Goal: Navigation & Orientation: Find specific page/section

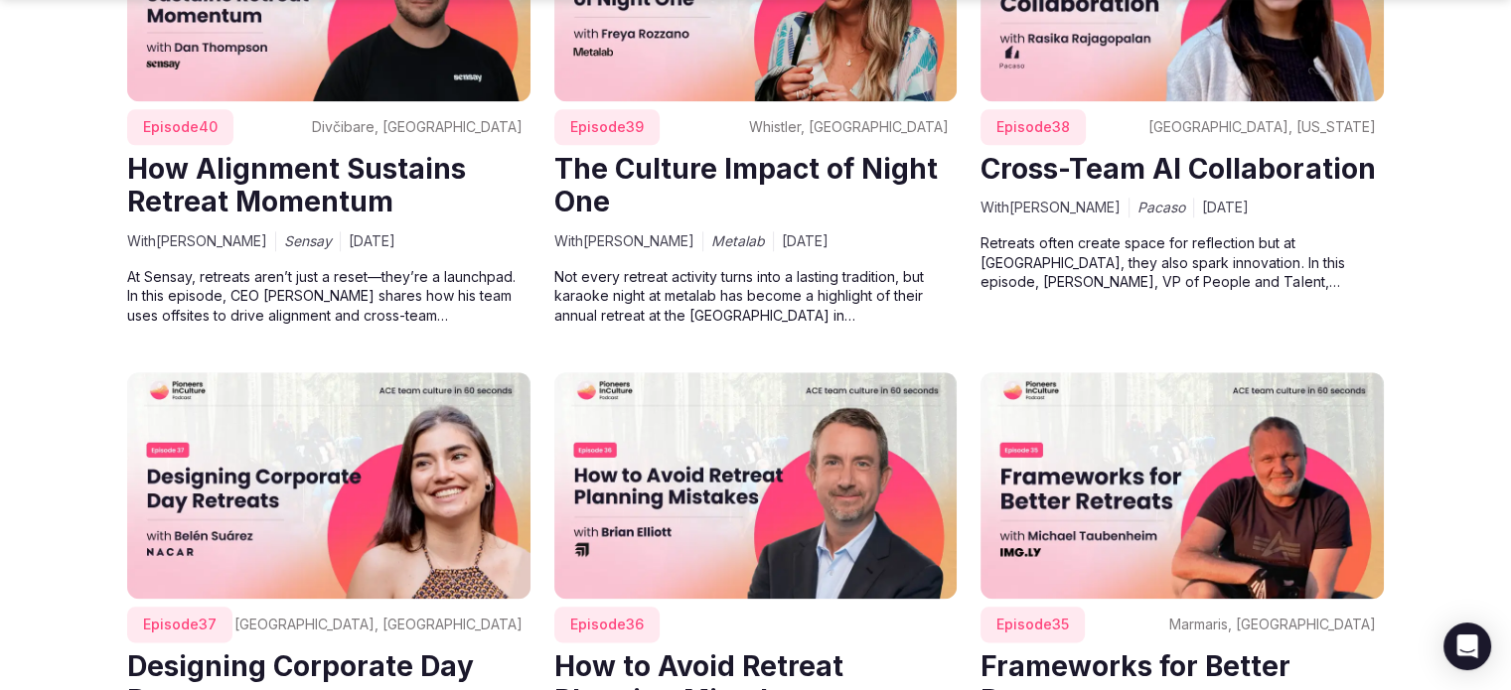
scroll to position [2201, 0]
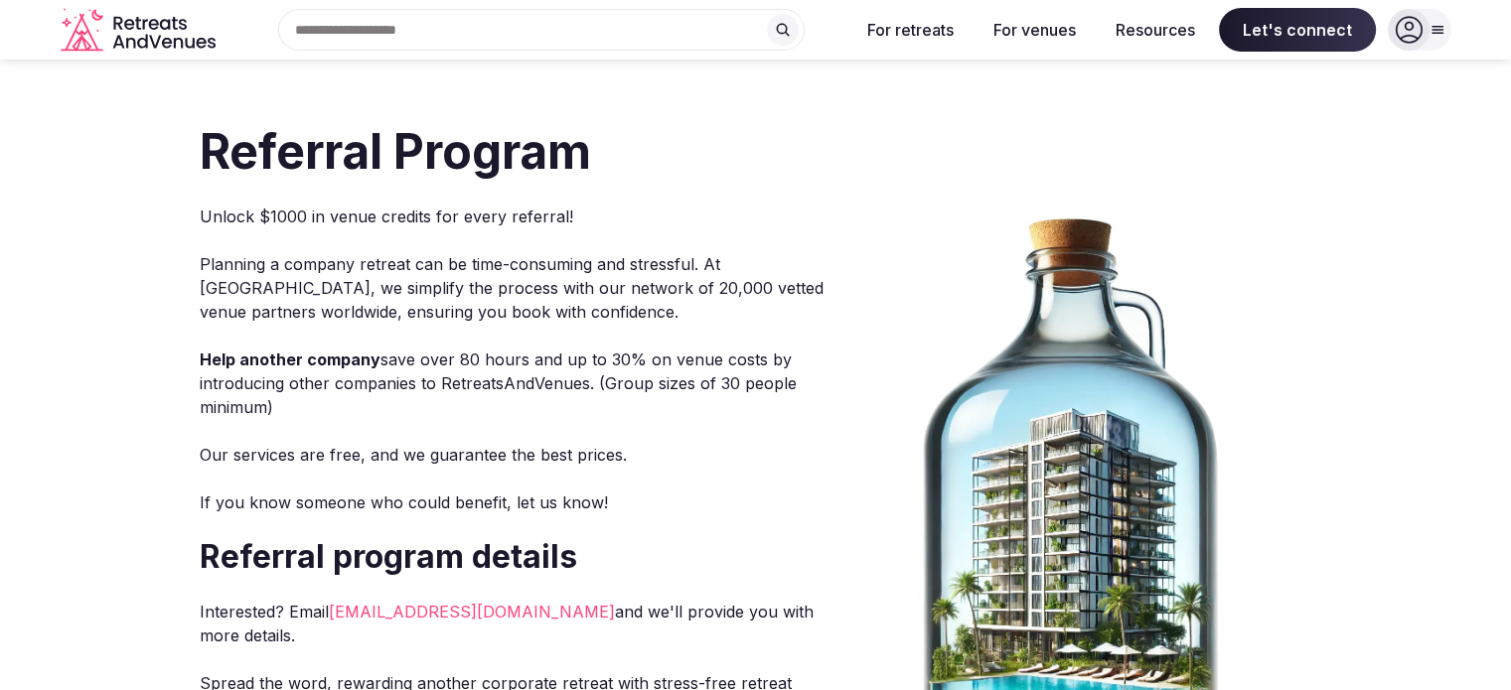
click at [1416, 47] on div at bounding box center [1409, 30] width 42 height 42
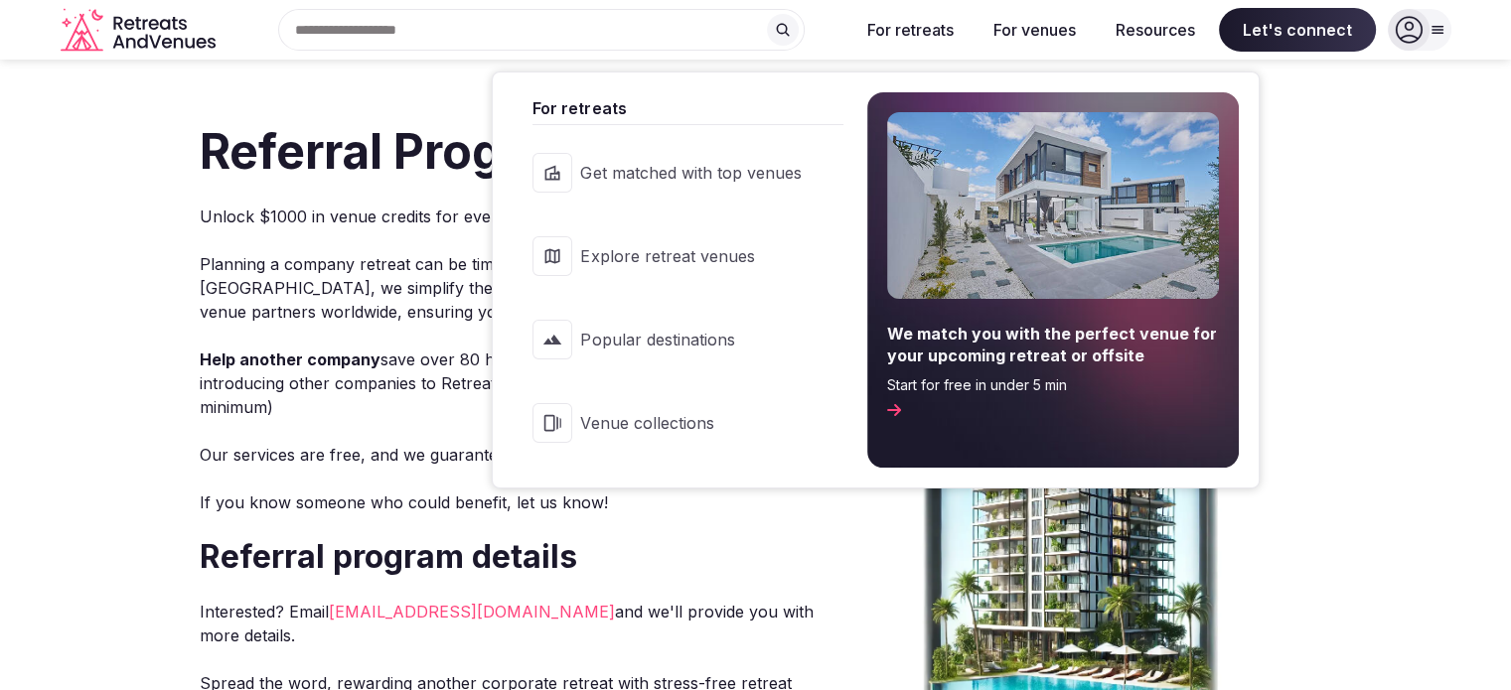
click at [887, 27] on button "For retreats" at bounding box center [910, 30] width 118 height 44
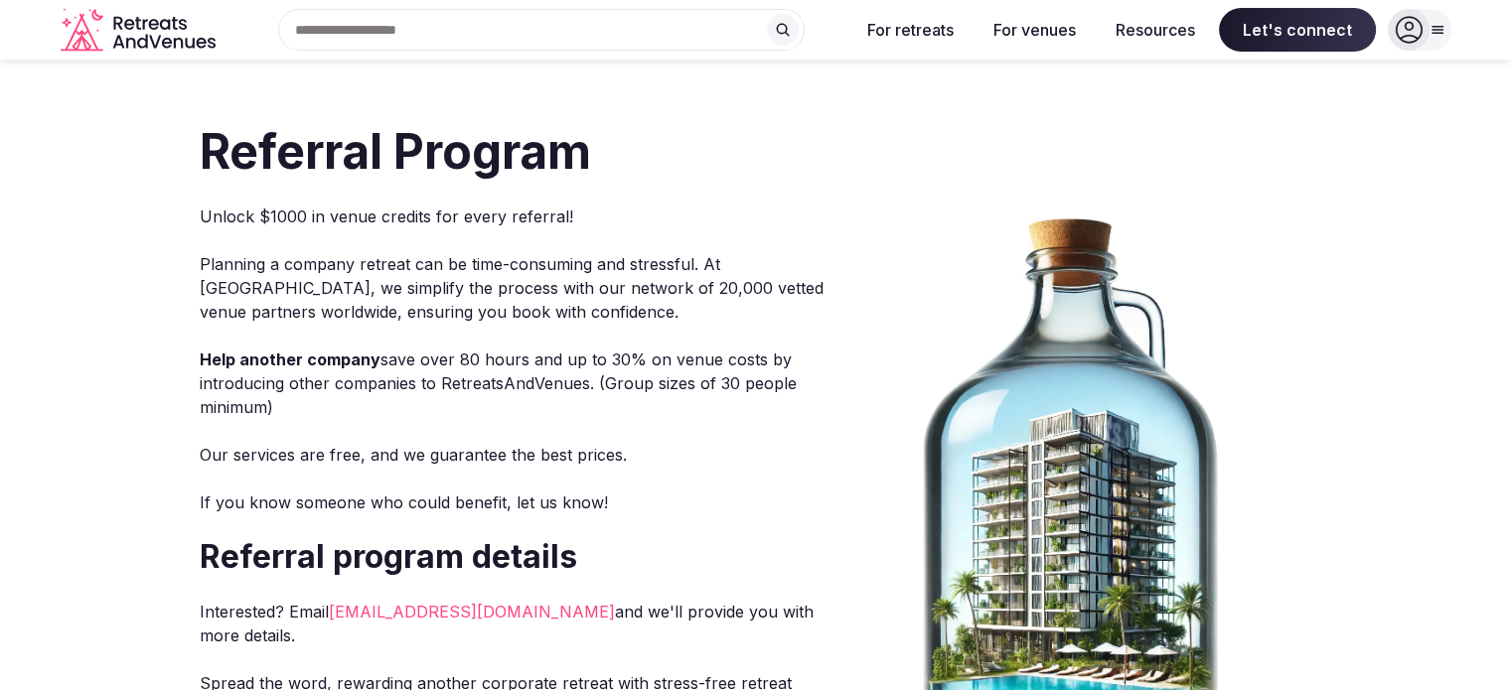
click at [887, 27] on button "For retreats" at bounding box center [910, 30] width 118 height 44
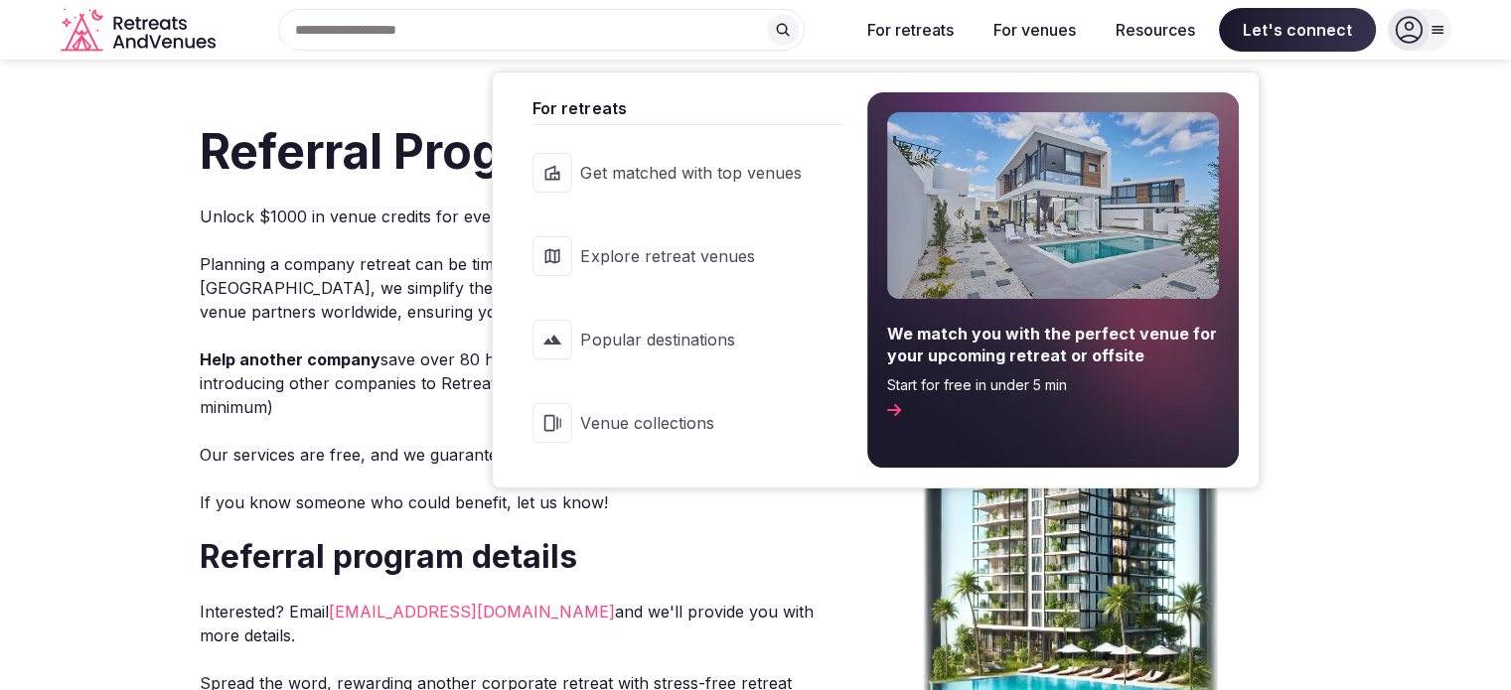
click at [961, 375] on span "Start for free in under 5 min" at bounding box center [1053, 385] width 332 height 20
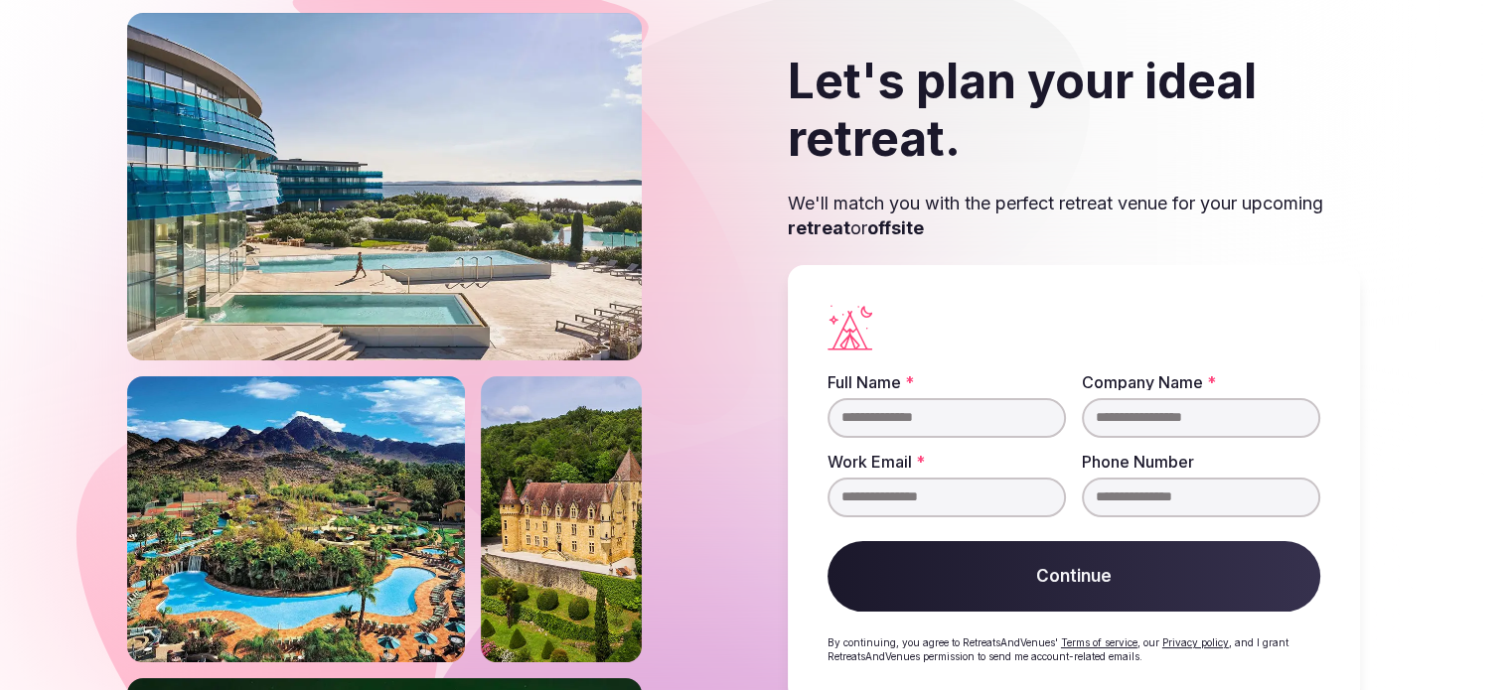
scroll to position [111, 0]
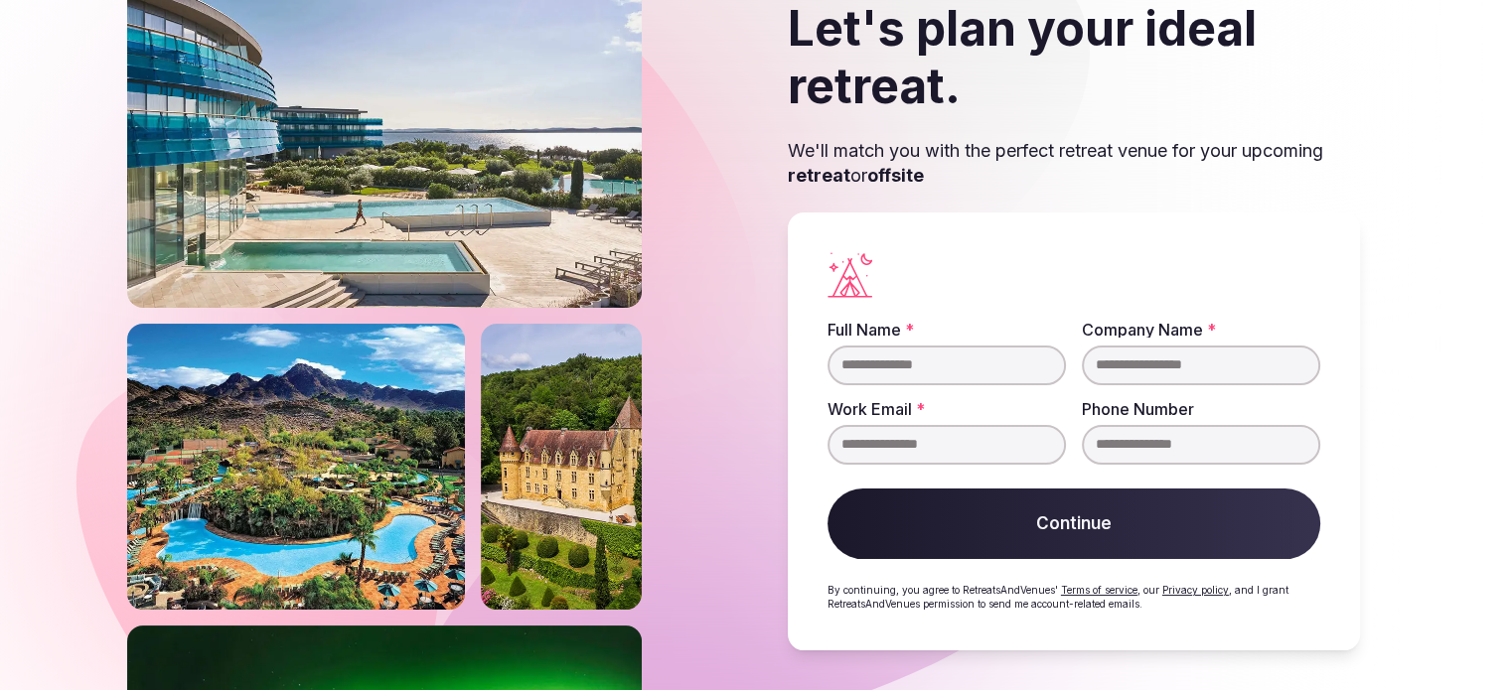
click at [661, 513] on div "Let's plan your ideal retreat. We'll match you with the perfect retreat venue f…" at bounding box center [755, 325] width 1257 height 730
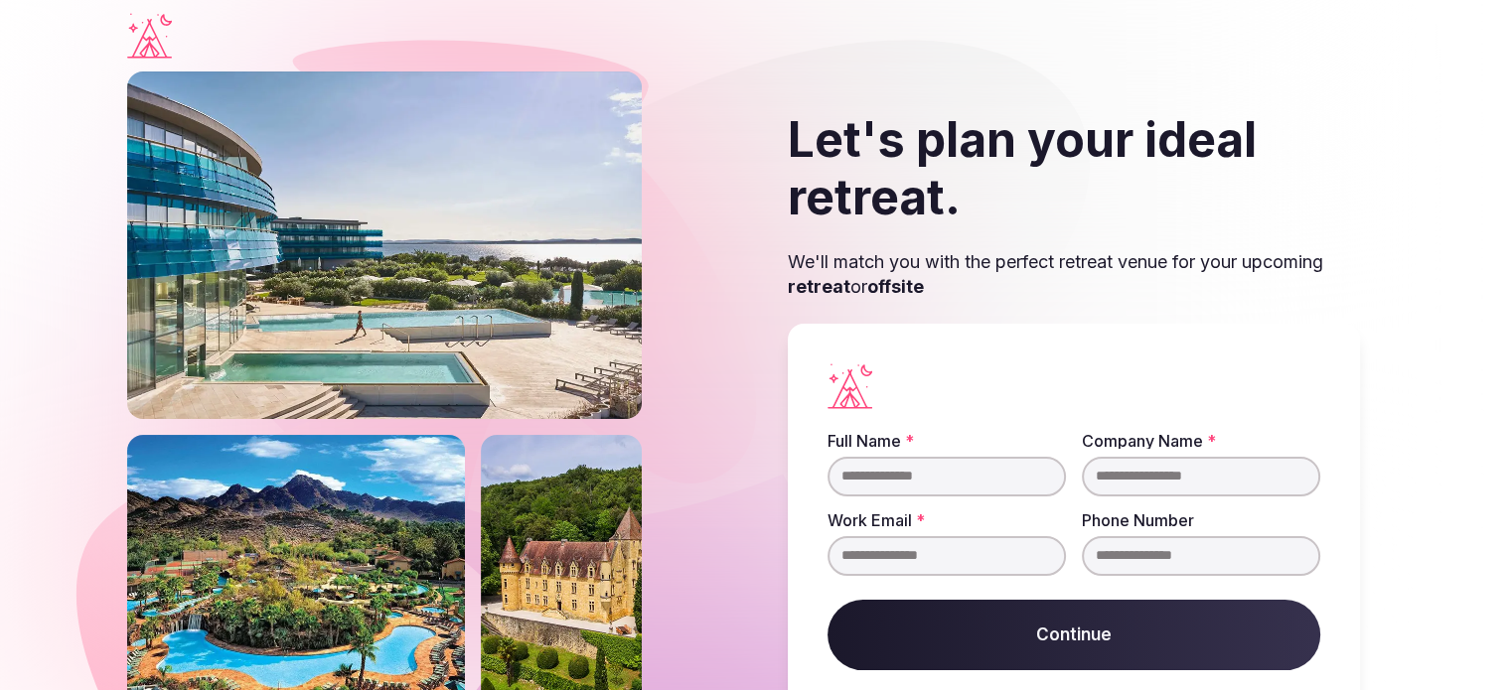
click at [151, 43] on icon "Visit the homepage" at bounding box center [149, 39] width 45 height 40
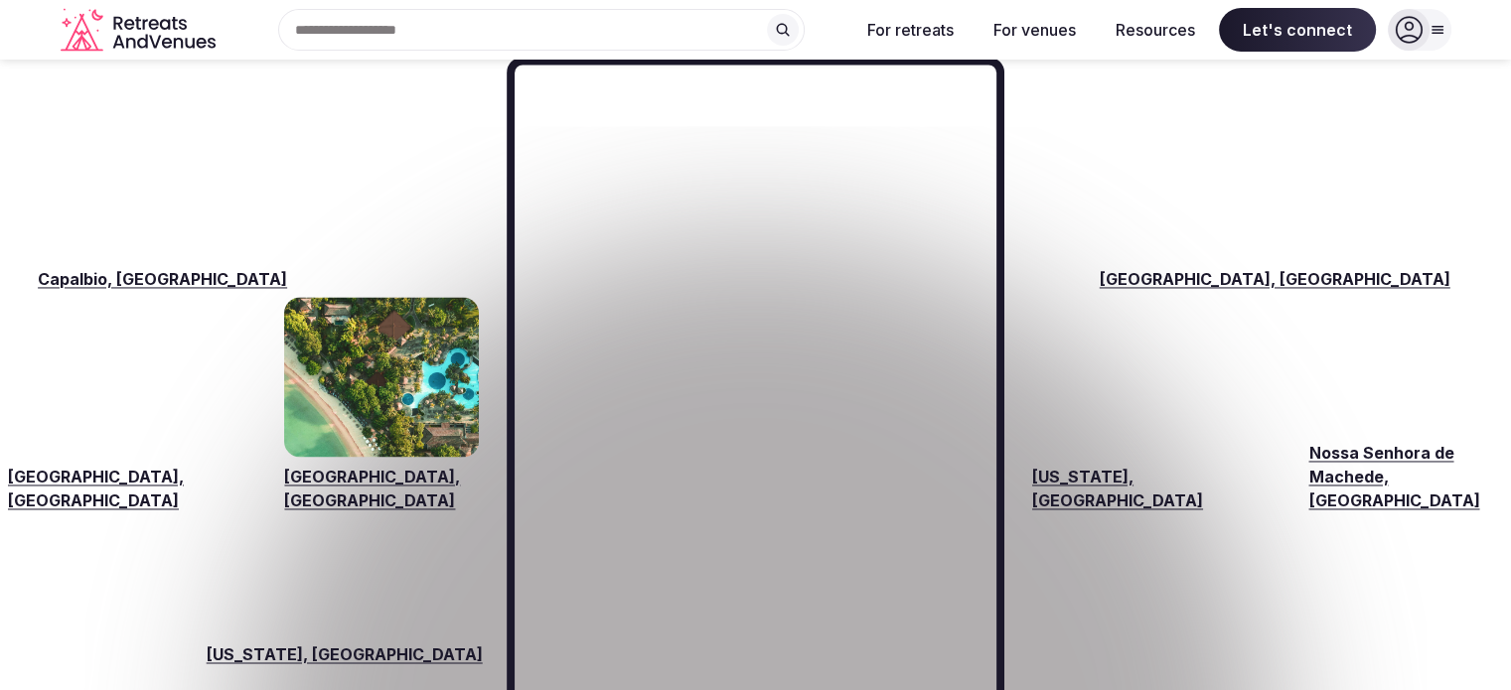
scroll to position [3023, 0]
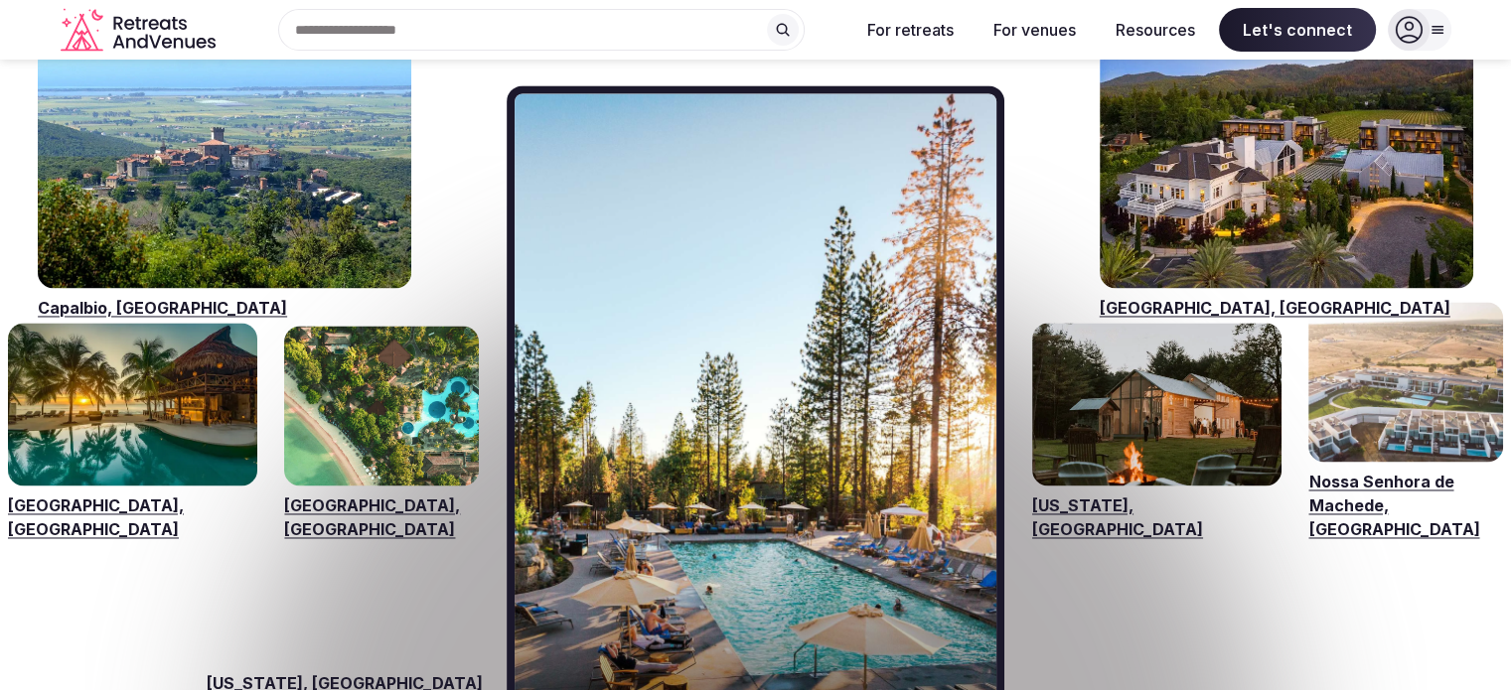
click at [389, 358] on link "Visit venues for Bali, Indonesia" at bounding box center [381, 406] width 195 height 161
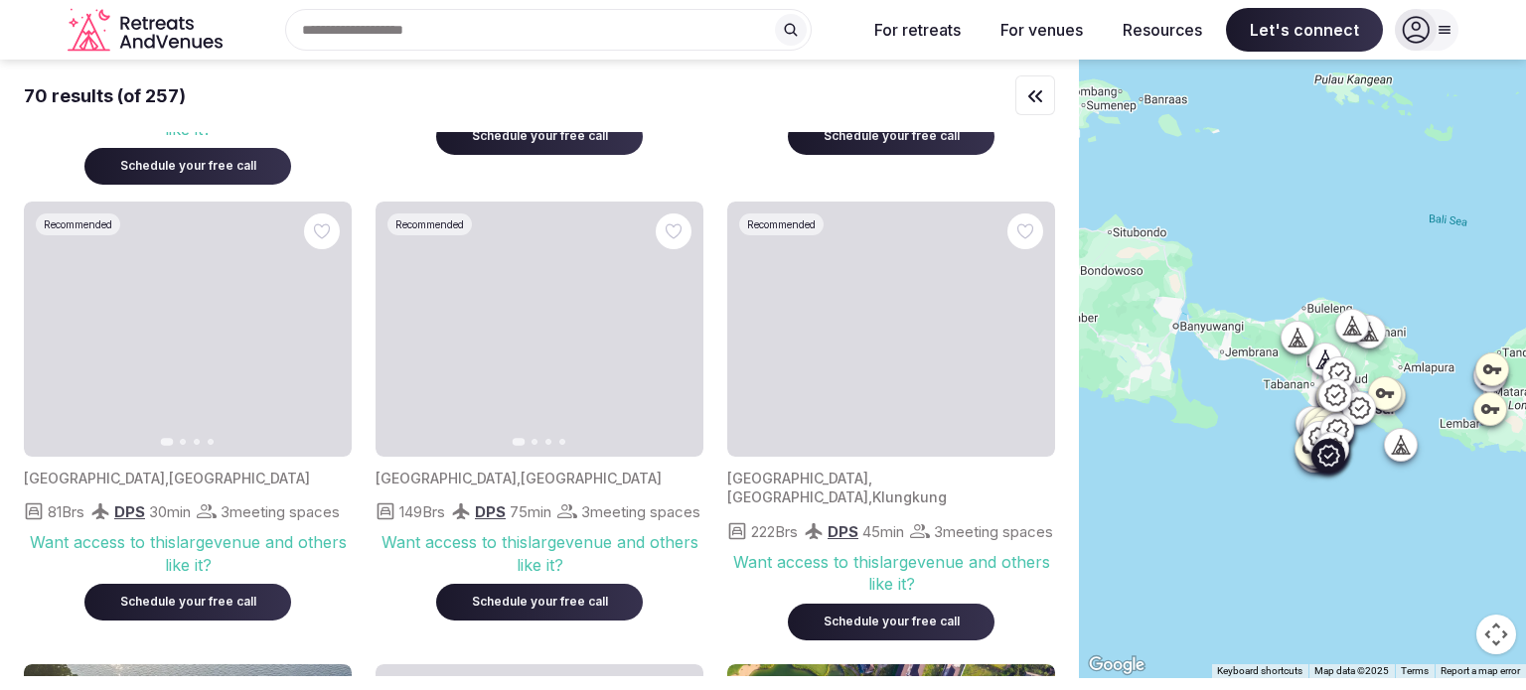
scroll to position [872, 0]
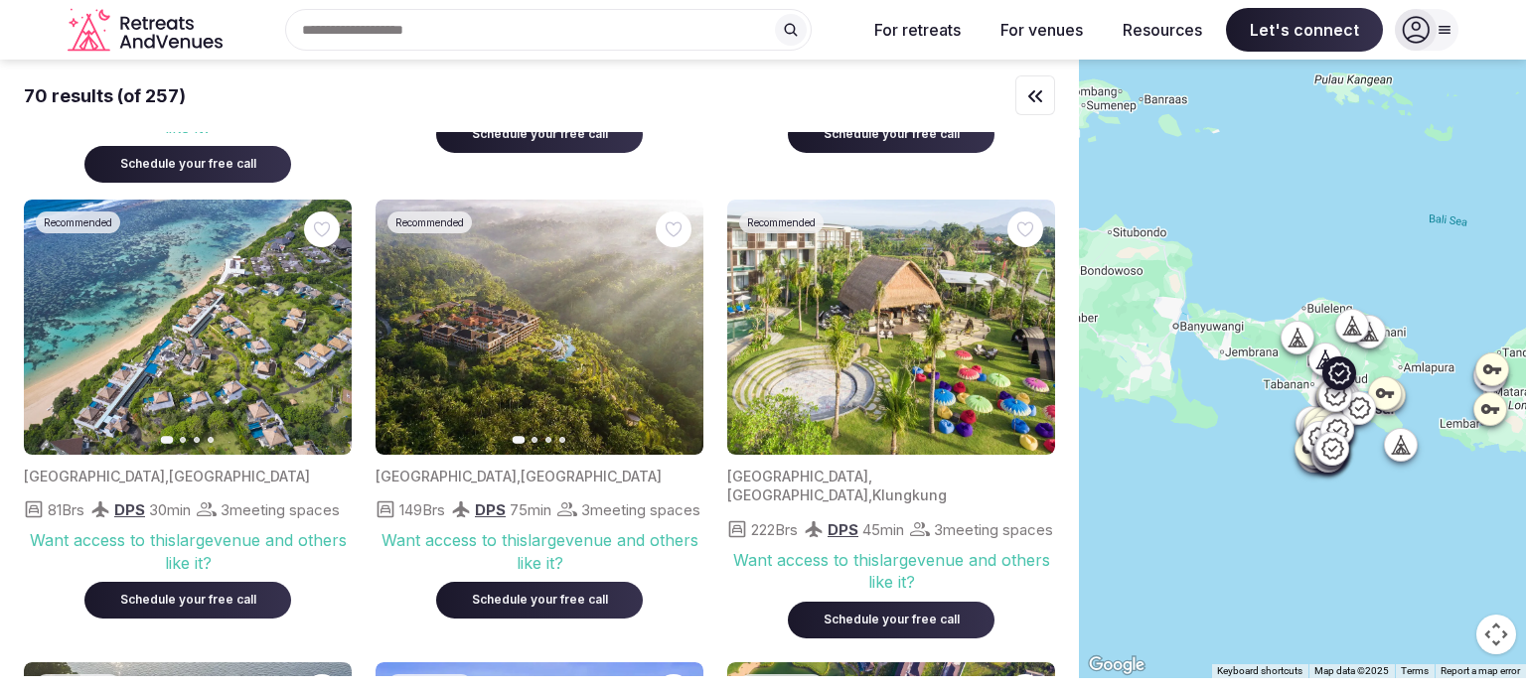
click at [680, 329] on icon "button" at bounding box center [676, 327] width 16 height 16
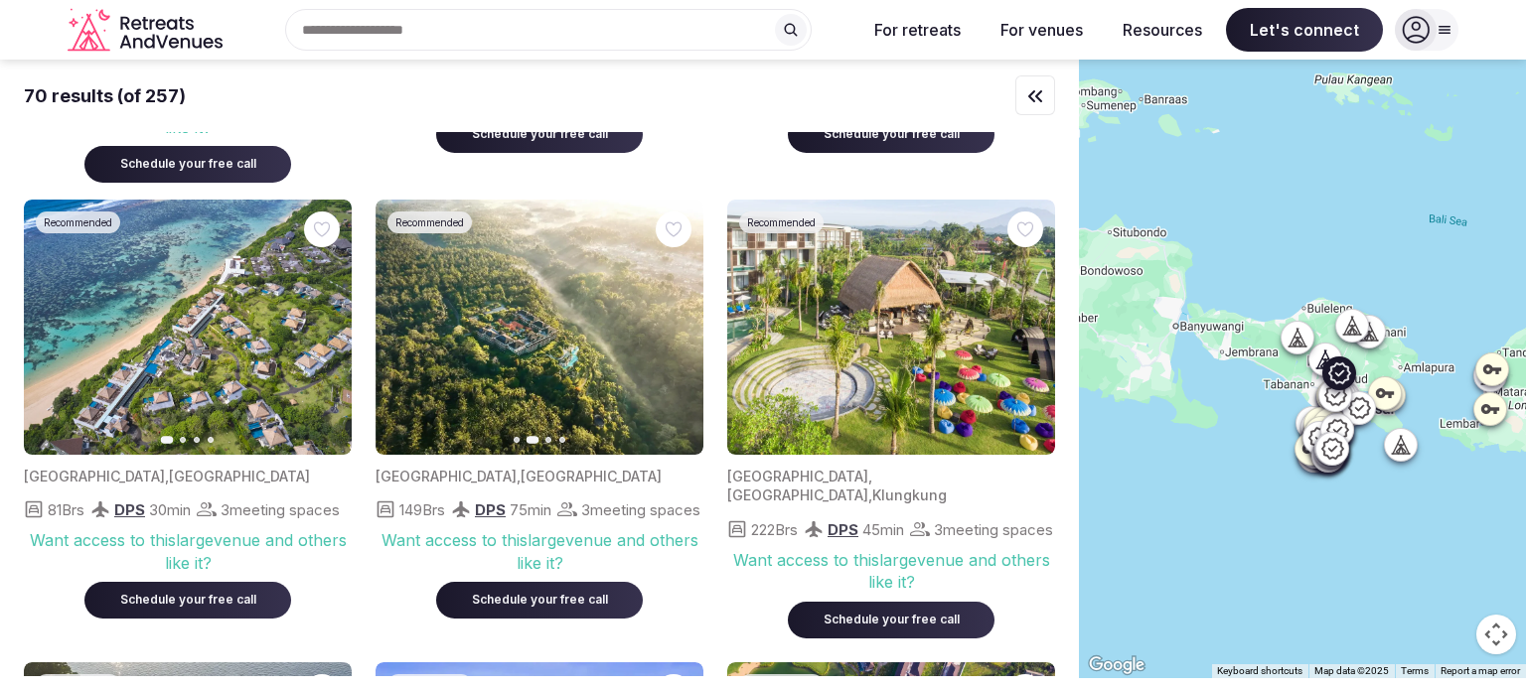
click at [680, 329] on icon "button" at bounding box center [676, 327] width 16 height 16
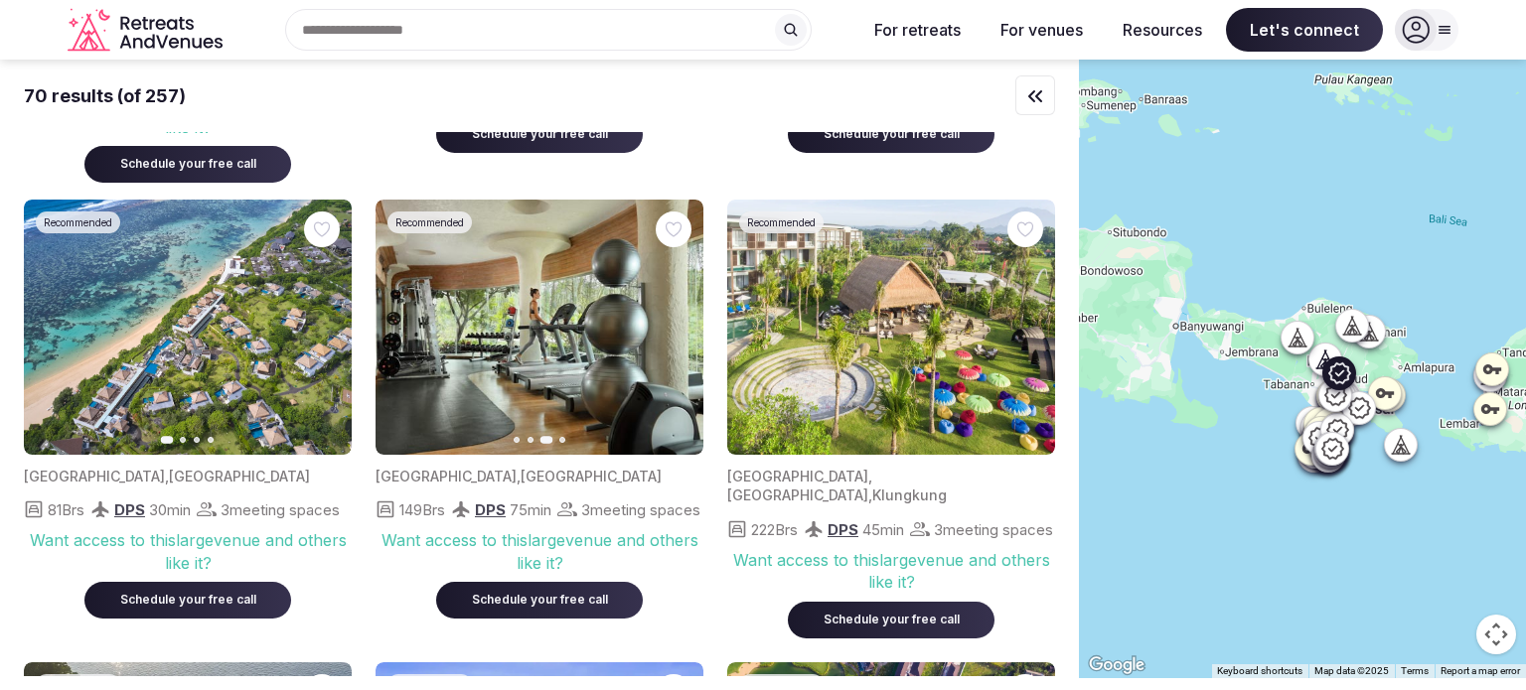
click at [680, 329] on icon "button" at bounding box center [676, 327] width 16 height 16
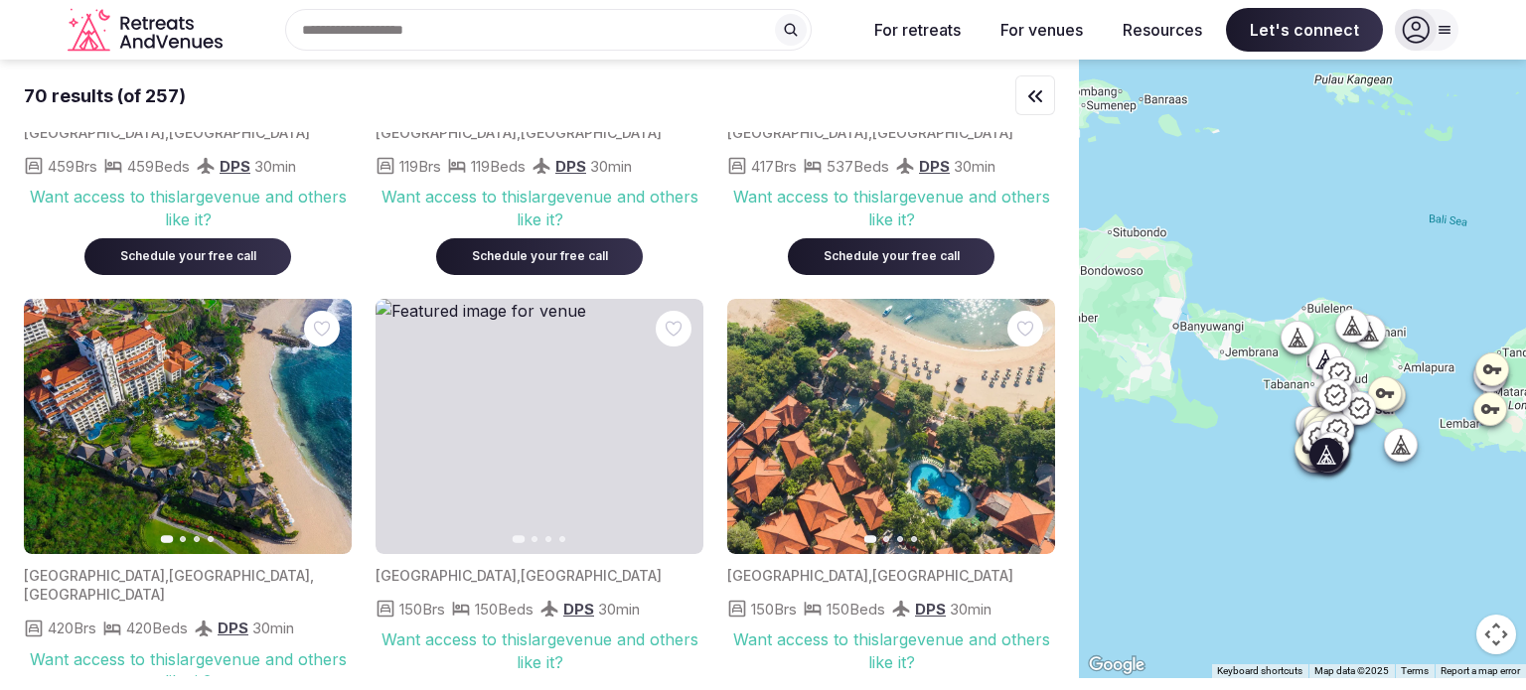
scroll to position [4437, 0]
